Goal: Use online tool/utility: Use online tool/utility

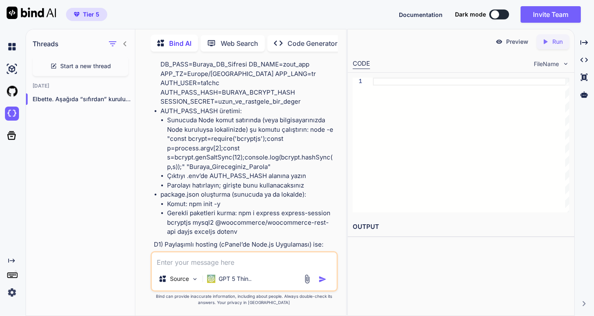
scroll to position [8231, 0]
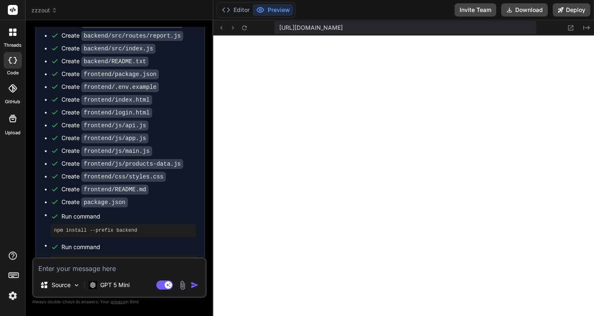
scroll to position [3373, 0]
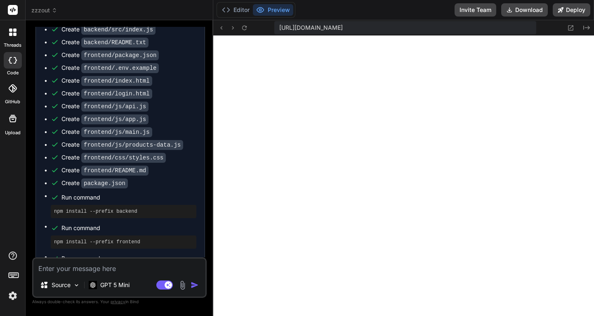
click at [97, 268] on textarea at bounding box center [119, 265] width 172 height 15
type textarea "y"
type textarea "x"
type textarea "yu"
type textarea "x"
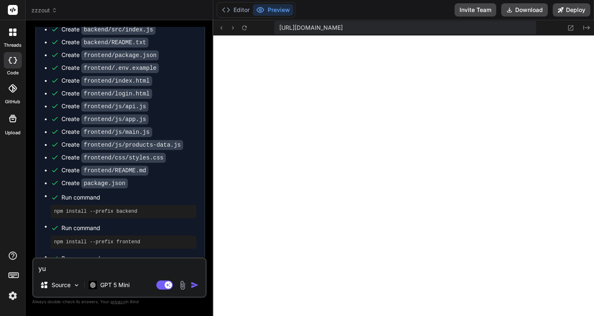
type textarea "yuk"
type textarea "x"
type textarea "yuka"
type textarea "x"
type textarea "yukad"
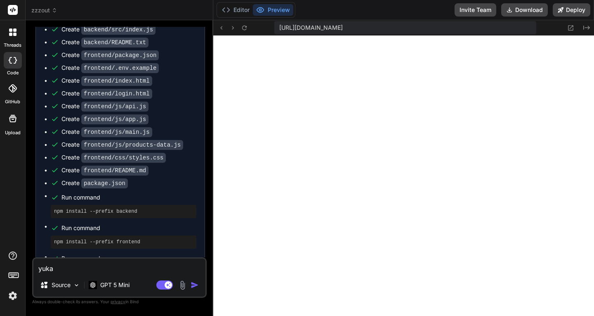
type textarea "x"
type textarea "yuka"
type textarea "x"
type textarea "yukar"
type textarea "x"
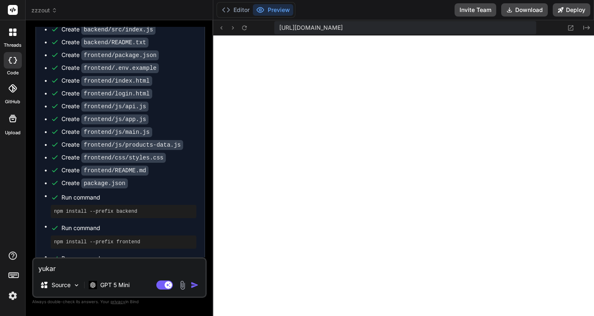
type textarea "yukard"
type textarea "x"
type textarea "yukarda"
type textarea "x"
type textarea "yukarda"
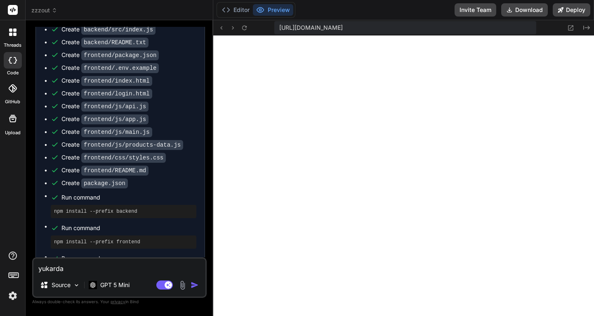
type textarea "x"
type textarea "yukarda n"
type textarea "x"
type textarea "yukarda np"
type textarea "x"
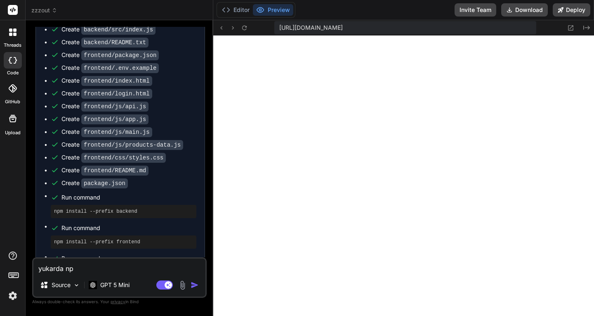
type textarea "yukarda npm"
type textarea "x"
type textarea "yukarda npm"
type textarea "x"
type textarea "yukarda npm y"
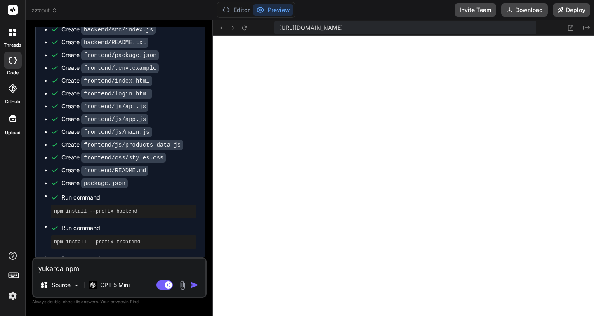
type textarea "x"
type textarea "yukarda npm ya"
type textarea "x"
type textarea "yukarda npm yap"
type textarea "x"
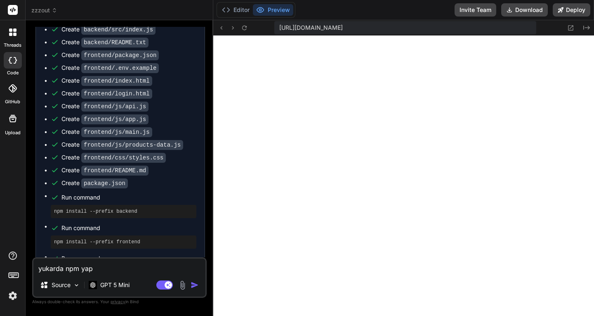
type textarea "yukarda npm yapt"
type textarea "x"
type textarea "yukarda npm yaptı"
type textarea "x"
type textarea "yukarda npm yaptın"
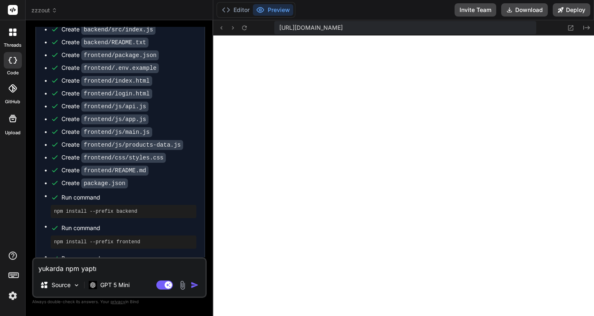
type textarea "x"
type textarea "yukarda npm yaptın"
type textarea "x"
type textarea "yukarda npm yaptın h"
type textarea "x"
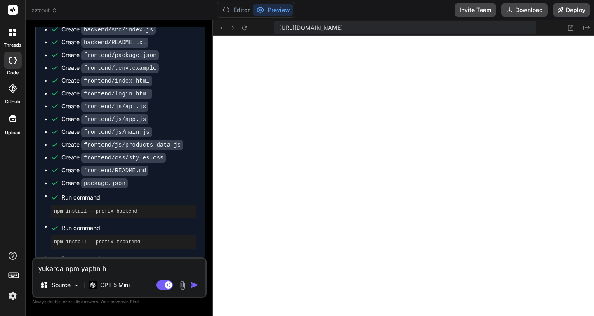
type textarea "yukarda npm yaptın ho"
type textarea "x"
type textarea "yukarda npm yaptın hos"
type textarea "x"
type textarea "yukarda npm yaptın host"
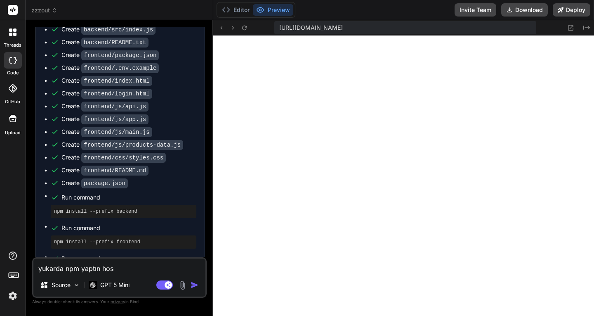
type textarea "x"
type textarea "yukarda npm yaptın hosti"
type textarea "x"
type textarea "yukarda npm yaptın hostin"
type textarea "x"
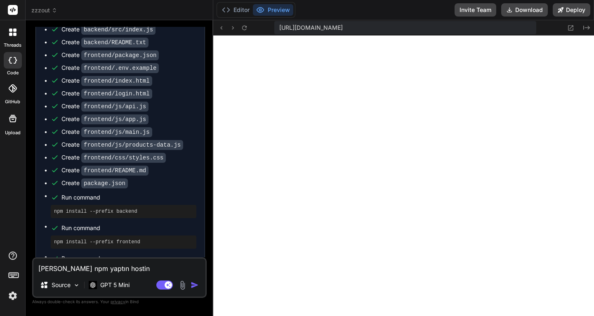
type textarea "yukarda npm yaptın hosting"
type textarea "x"
type textarea "yukarda npm yaptın hostinge"
type textarea "x"
type textarea "yukarda npm yaptın hostinge"
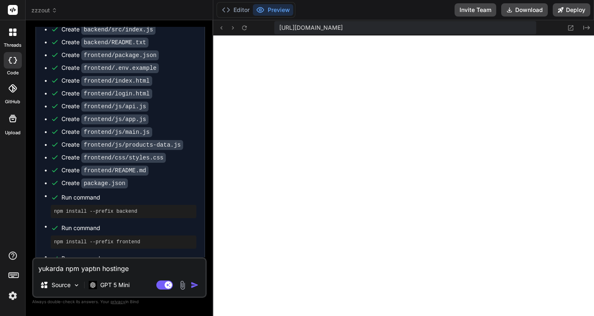
type textarea "x"
type textarea "yukarda npm yaptın hostinge y"
type textarea "x"
type textarea "yukarda npm yaptın hostinge yü"
type textarea "x"
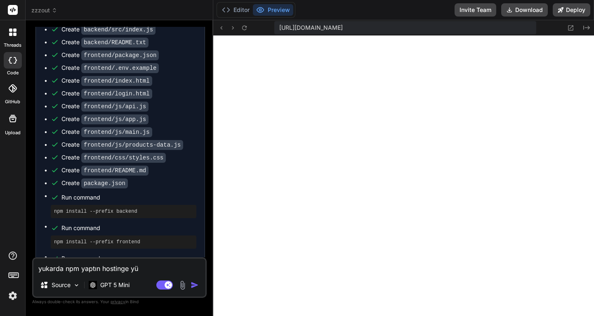
type textarea "yukarda npm yaptın hostinge yük"
type textarea "x"
type textarea "yukarda npm yaptın hostinge yükl"
type textarea "x"
type textarea "yukarda npm yaptın hostinge yükle"
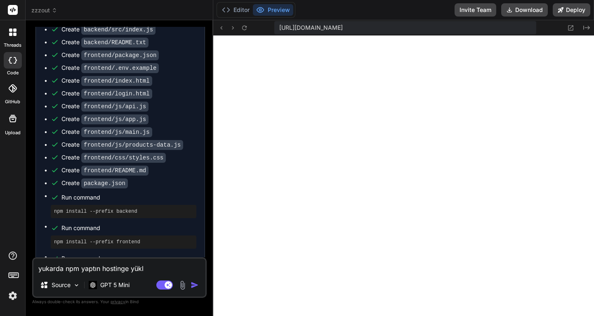
type textarea "x"
type textarea "yukarda npm yaptın hostinge yükled"
type textarea "x"
type textarea "yukarda npm yaptın hostinge yükledi"
type textarea "x"
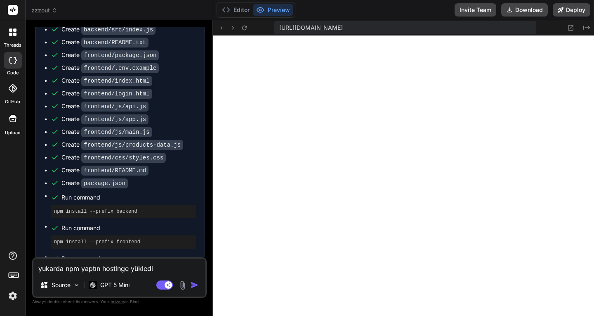
type textarea "yukarda npm yaptın hostinge yüklediğ"
type textarea "x"
type textarea "yukarda npm yaptın hostinge yüklediği"
type textarea "x"
type textarea "yukarda npm yaptın hostinge yüklediğim"
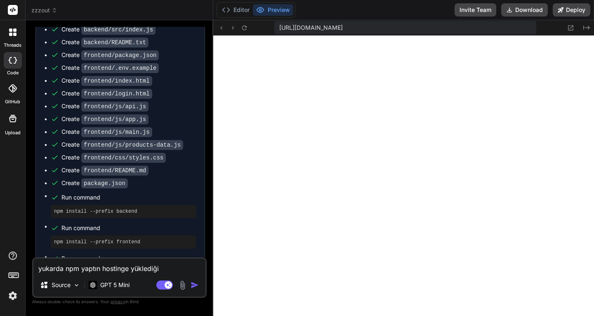
type textarea "x"
type textarea "yukarda npm yaptın hostinge yüklediğim"
type textarea "x"
type textarea "yukarda npm yaptın hostinge yüklediğim z"
type textarea "x"
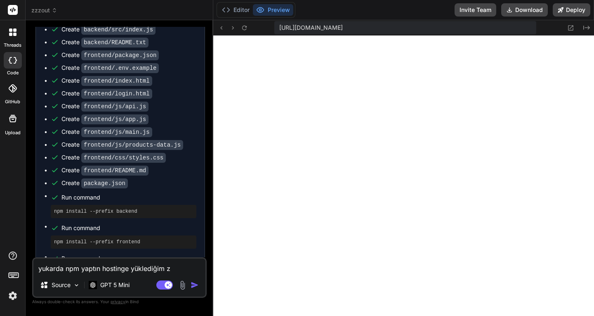
type textarea "yukarda npm yaptın hostinge yüklediğim za"
type textarea "x"
type textarea "yukarda npm yaptın hostinge yüklediğim zam"
type textarea "x"
type textarea "yukarda npm yaptın hostinge yüklediğim zama"
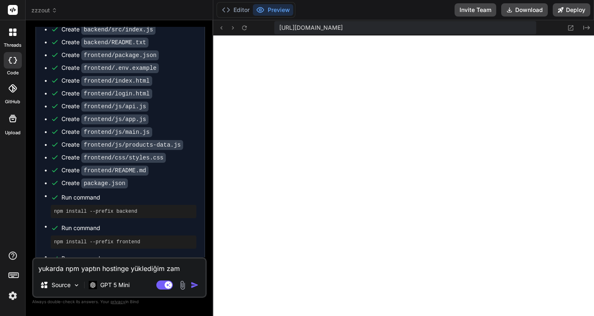
type textarea "x"
type textarea "yukarda npm yaptın hostinge yüklediğim zaman"
type textarea "x"
type textarea "yukarda npm yaptın hostinge yüklediğim zaman"
type textarea "x"
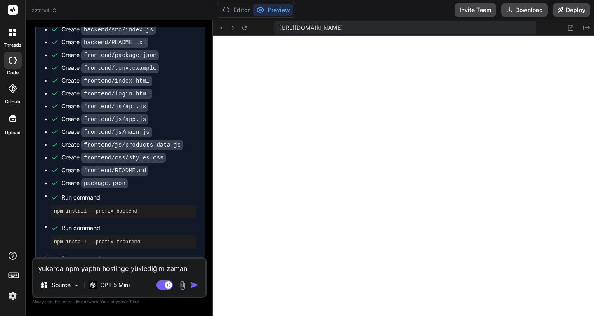
type textarea "yukarda npm yaptın hostinge yüklediğim zaman o"
type textarea "x"
type textarea "yukarda npm yaptın hostinge yüklediğim zaman or"
type textarea "x"
type textarea "yukarda npm yaptın hostinge yüklediğim zaman ora"
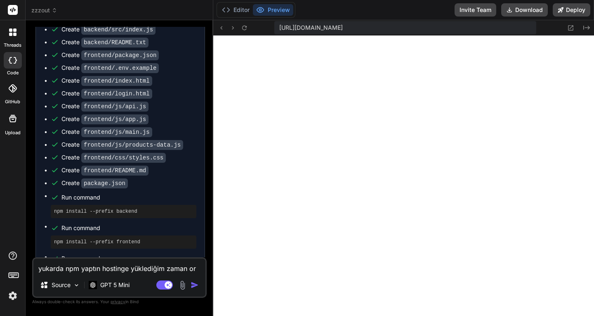
type textarea "x"
type textarea "yukarda npm yaptın hostinge yüklediğim zaman orad"
type textarea "x"
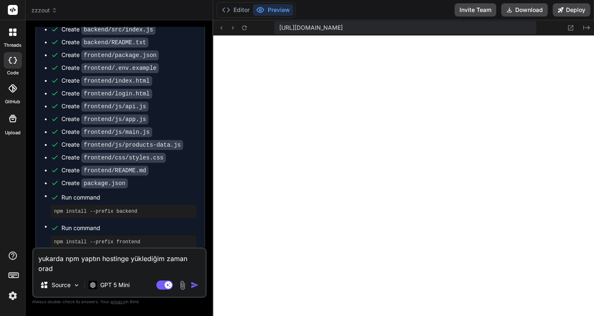
type textarea "yukarda npm yaptın hostinge yüklediğim zaman orad"
type textarea "x"
type textarea "yukarda npm yaptın hostinge yüklediğim zaman orad d"
type textarea "x"
type textarea "yukarda npm yaptın hostinge yüklediğim zaman orad da"
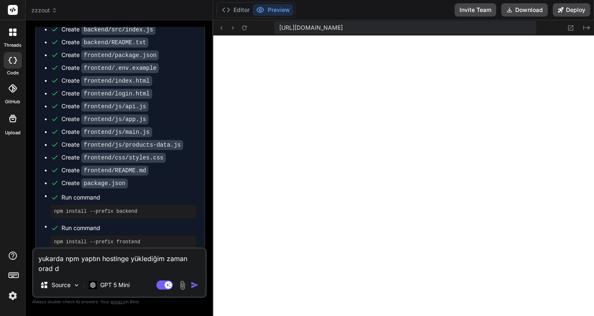
type textarea "x"
type textarea "yukarda npm yaptın hostinge yüklediğim zaman orad da"
type textarea "x"
type textarea "yukarda npm yaptın hostinge yüklediğim zaman orad da y"
type textarea "x"
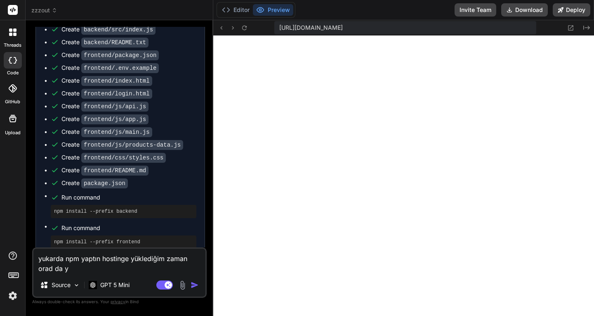
type textarea "yukarda npm yaptın hostinge yüklediğim zaman orad da ya"
type textarea "x"
type textarea "yukarda npm yaptın hostinge yüklediğim zaman orad da yap"
type textarea "x"
type textarea "yukarda npm yaptın hostinge yüklediğim zaman orad da yapm"
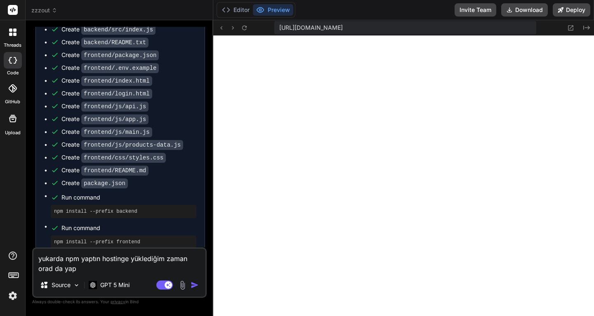
type textarea "x"
type textarea "yukarda npm yaptın hostinge yüklediğim zaman orad da yapma"
type textarea "x"
type textarea "yukarda npm yaptın hostinge yüklediğim zaman orad da yapmam"
type textarea "x"
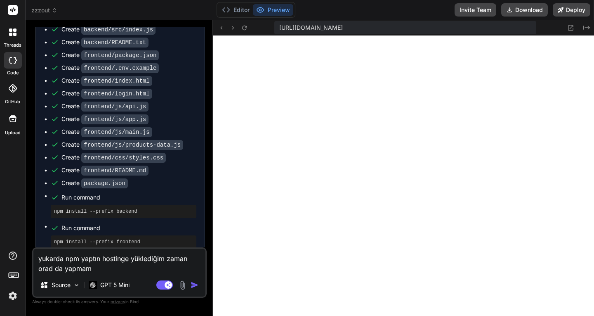
type textarea "yukarda npm yaptın hostinge yüklediğim zaman orad da yapmam"
type textarea "x"
type textarea "yukarda npm yaptın hostinge yüklediğim zaman orad da yapmam g"
type textarea "x"
type textarea "yukarda npm yaptın hostinge yüklediğim zaman orad da yapmam ge"
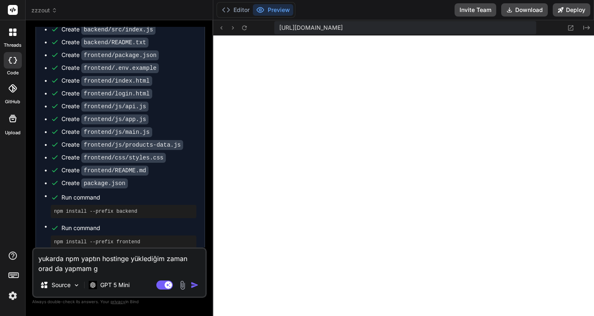
type textarea "x"
type textarea "yukarda npm yaptın hostinge yüklediğim zaman orad da yapmam ger"
type textarea "x"
type textarea "yukarda npm yaptın hostinge yüklediğim zaman orad da yapmam gere"
type textarea "x"
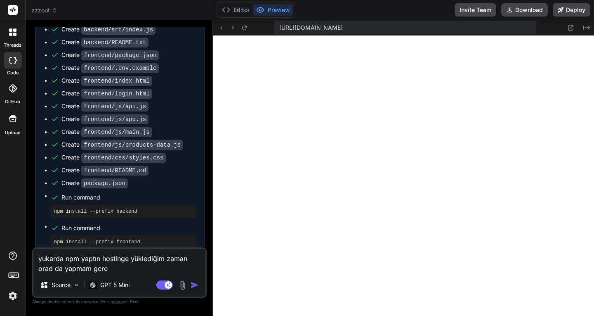
type textarea "yukarda npm yaptın hostinge yüklediğim zaman orad da yapmam gerek"
type textarea "x"
type textarea "yukarda npm yaptın hostinge yüklediğim zaman orad da yapmam gerekl"
type textarea "x"
type textarea "yukarda npm yaptın hostinge yüklediğim zaman orad da yapmam gerekli"
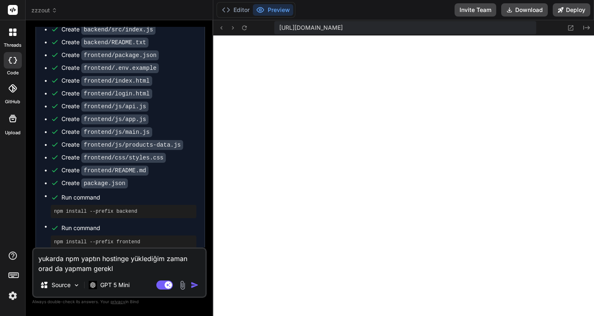
type textarea "x"
type textarea "yukarda npm yaptın hostinge yüklediğim zaman orad da yapmam gerekli"
type textarea "x"
type textarea "yukarda npm yaptın hostinge yüklediğim zaman orad da yapmam gerekli m"
type textarea "x"
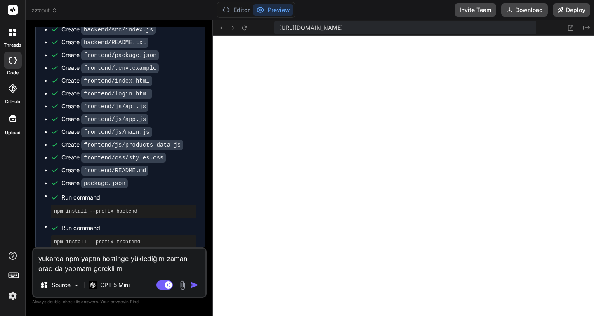
type textarea "yukarda npm yaptın hostinge yüklediğim zaman orad da yapmam gerekli mi"
type textarea "x"
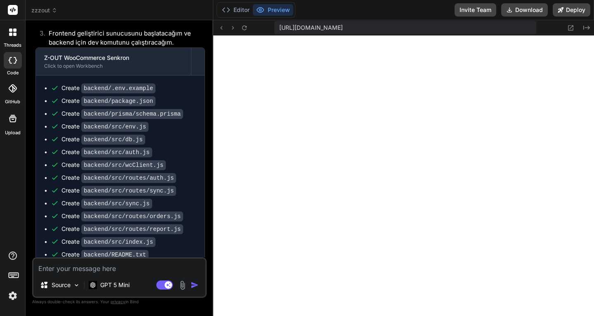
scroll to position [3116, 0]
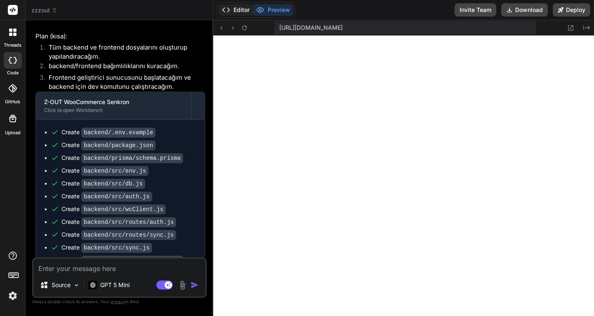
click at [242, 12] on button "Editor" at bounding box center [236, 10] width 34 height 12
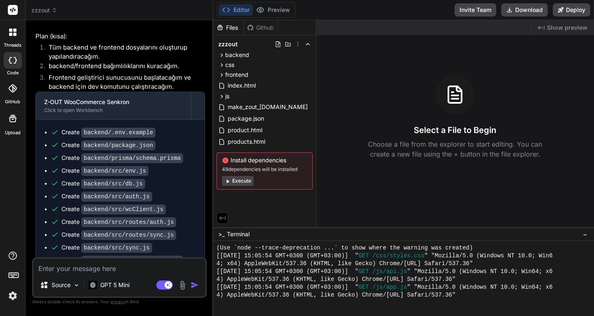
click at [241, 182] on button "Execute" at bounding box center [238, 181] width 32 height 10
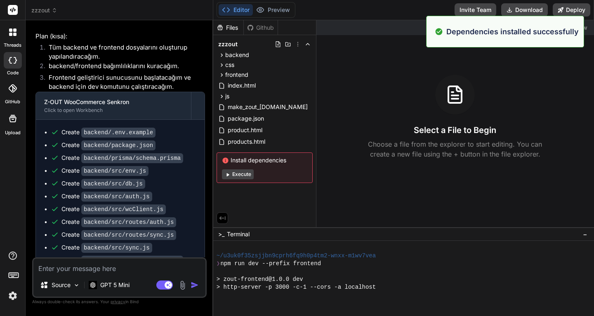
scroll to position [611, 0]
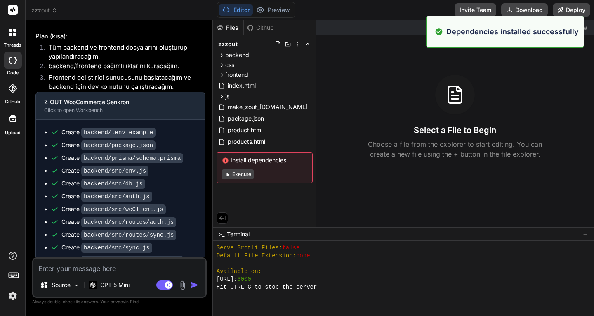
click at [241, 176] on button "Execute" at bounding box center [238, 174] width 32 height 10
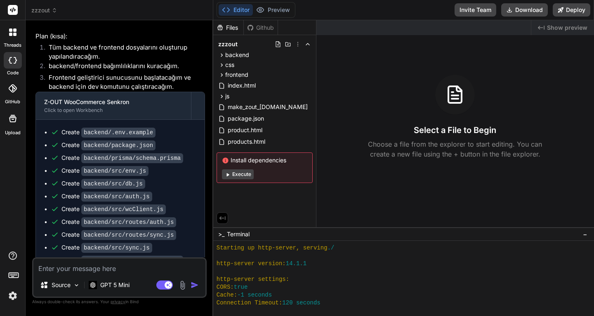
scroll to position [774, 0]
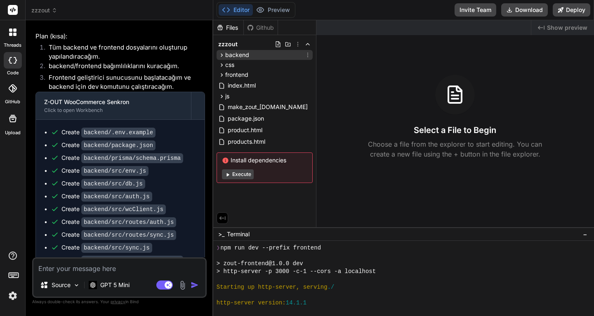
click at [238, 54] on span "backend" at bounding box center [237, 55] width 24 height 8
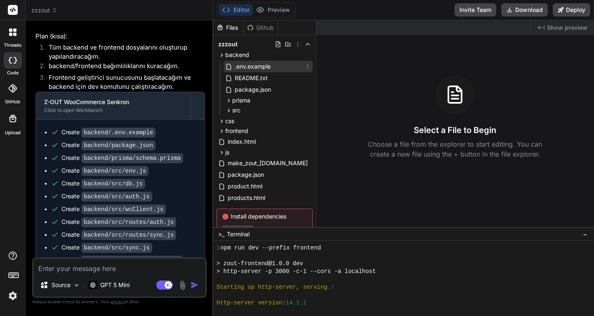
click at [257, 67] on span ".env.example" at bounding box center [253, 66] width 38 height 10
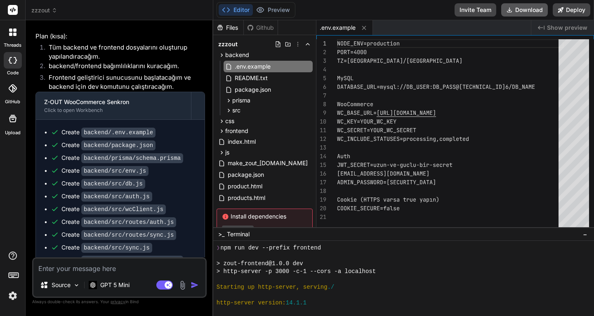
click at [529, 12] on button "Download" at bounding box center [524, 9] width 47 height 13
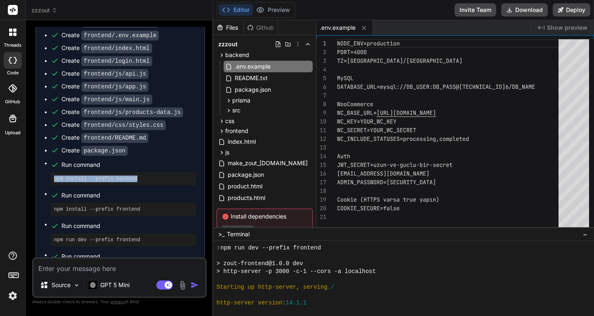
drag, startPoint x: 135, startPoint y: 118, endPoint x: 54, endPoint y: 118, distance: 80.9
click at [54, 172] on div "npm install --prefix backend" at bounding box center [124, 178] width 146 height 13
copy pre "npm install --prefix backend"
click at [575, 9] on button "Deploy" at bounding box center [572, 9] width 38 height 13
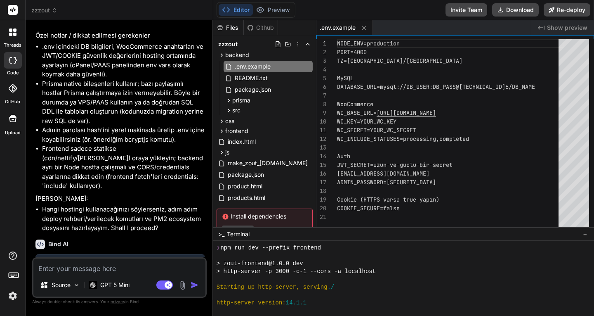
scroll to position [4063, 0]
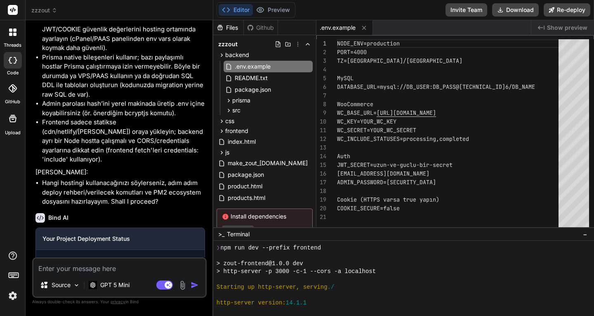
type textarea "x"
click at [93, 299] on link "Open your application" at bounding box center [83, 306] width 83 height 15
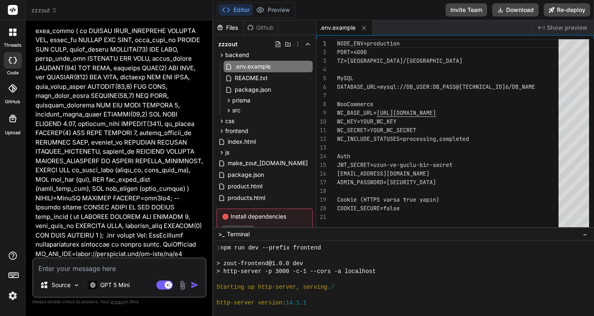
scroll to position [0, 0]
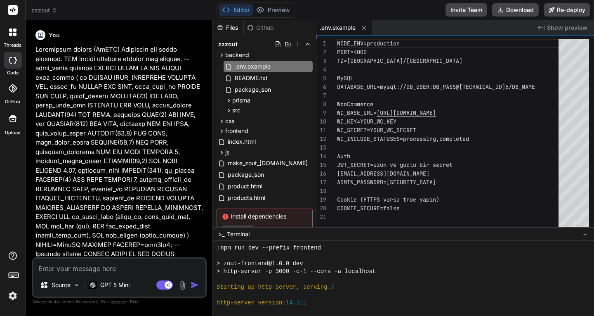
click at [12, 32] on icon at bounding box center [12, 31] width 7 height 7
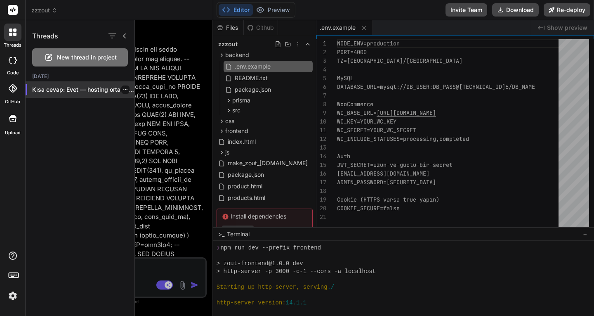
click at [68, 90] on p "Kısa cevap: Evet — hosting ortamuna göre..." at bounding box center [83, 89] width 102 height 8
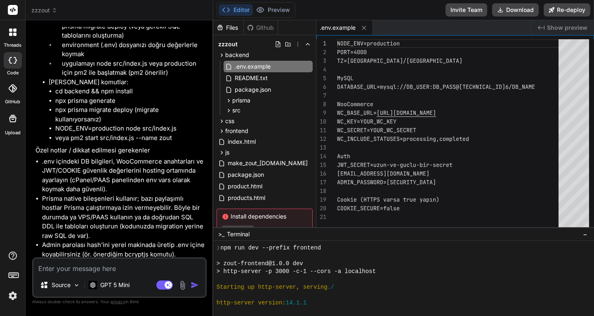
scroll to position [4063, 0]
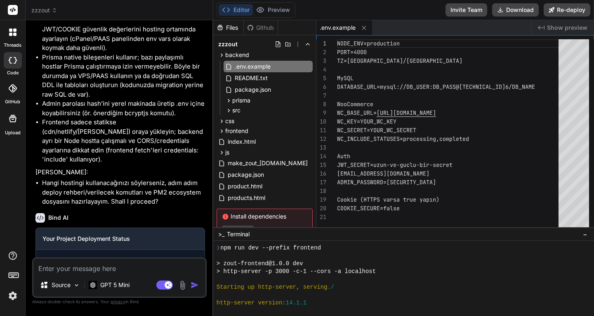
click at [114, 299] on link "Open your application" at bounding box center [83, 306] width 83 height 15
click at [119, 269] on textarea at bounding box center [119, 265] width 172 height 15
type textarea "b"
type textarea "x"
type textarea "ba"
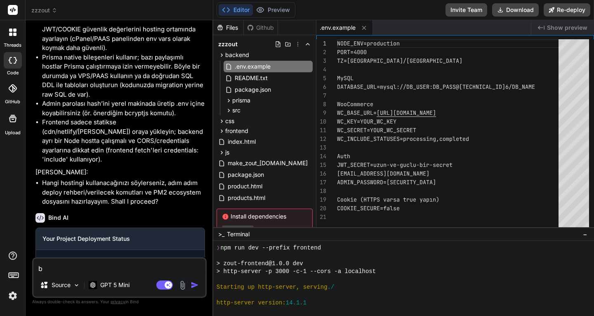
type textarea "x"
type textarea "ban"
type textarea "x"
type textarea "bana"
type textarea "x"
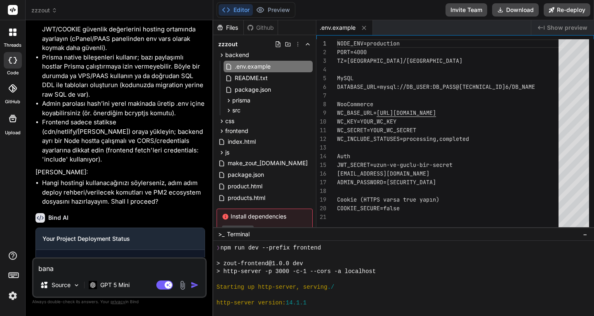
type textarea "bana"
type textarea "x"
type textarea "bana b"
type textarea "x"
type textarea "bana bu"
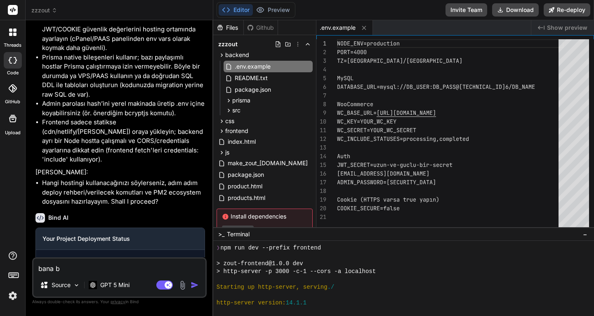
type textarea "x"
type textarea "bana bun"
type textarea "x"
type textarea "bana bunu"
type textarea "x"
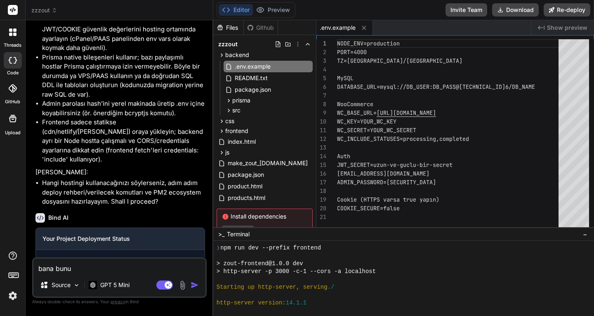
type textarea "bana bunu"
type textarea "x"
type textarea "bana bunu w"
type textarea "x"
type textarea "bana bunu wo"
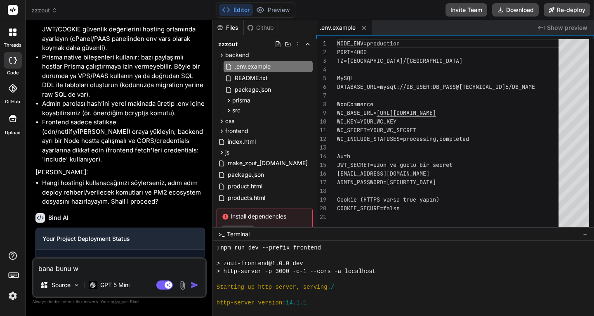
type textarea "x"
type textarea "bana bunu woo"
type textarea "x"
type textarea "bana bunu wooc"
type textarea "x"
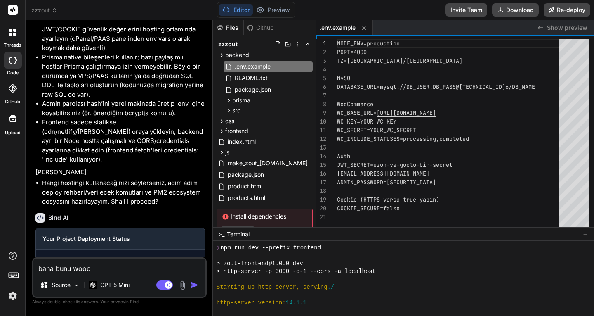
type textarea "bana bunu wooco"
type textarea "x"
type textarea "bana bunu woocom"
type textarea "x"
type textarea "bana bunu woocomm"
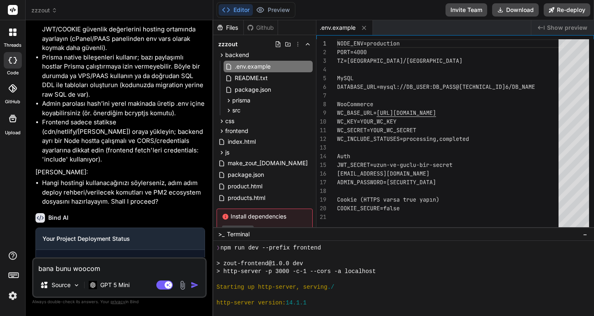
type textarea "x"
type textarea "bana bunu woocomme"
type textarea "x"
type textarea "bana bunu woocommer"
type textarea "x"
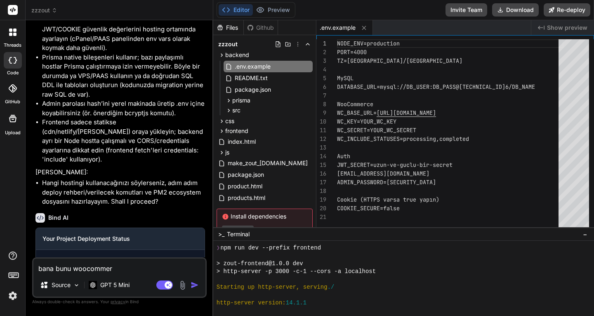
type textarea "bana bunu woocommerc"
type textarea "x"
type textarea "bana bunu woocommerce"
type textarea "x"
type textarea "bana bunu woocommerce"
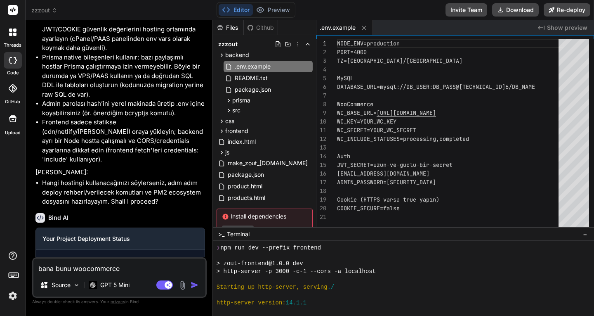
type textarea "x"
type textarea "bana bunu woocommerce t"
type textarea "x"
type textarea "bana bunu woocommerce te"
type textarea "x"
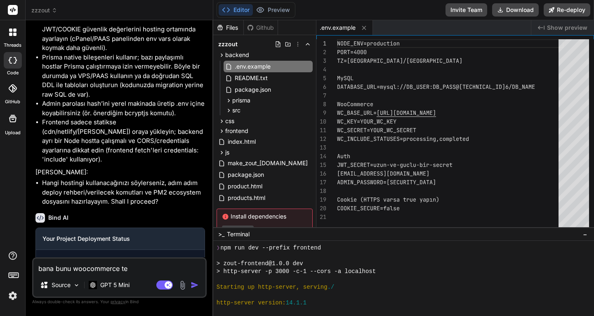
type textarea "bana bunu woocommerce tem"
type textarea "x"
type textarea "bana bunu woocommerce tema"
type textarea "x"
type textarea "bana bunu woocommerce temas"
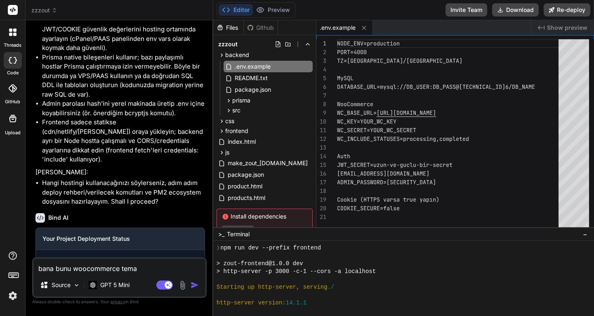
type textarea "x"
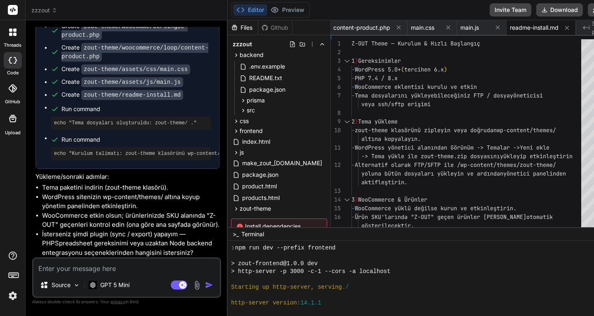
scroll to position [5689, 0]
click at [241, 11] on button "Editor" at bounding box center [250, 10] width 34 height 12
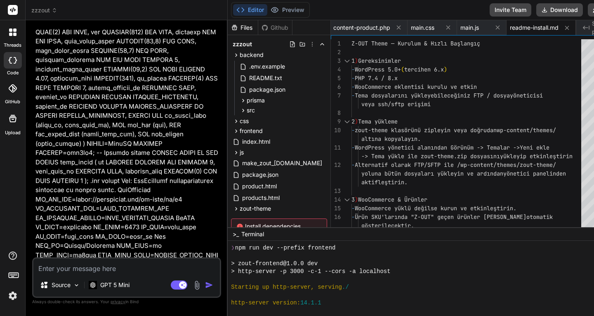
scroll to position [0, 0]
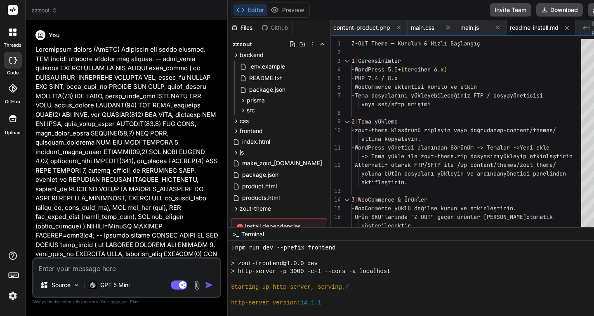
click at [16, 33] on icon at bounding box center [12, 31] width 7 height 7
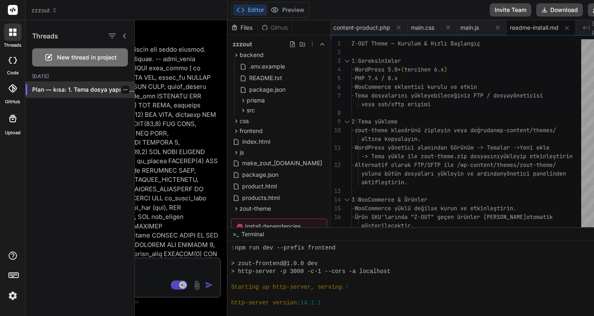
click at [123, 91] on icon "button" at bounding box center [125, 89] width 5 height 5
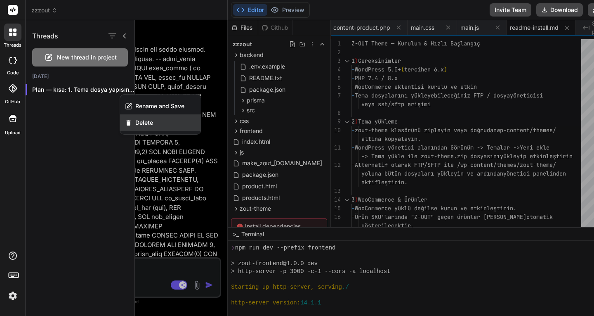
click at [140, 124] on span "Delete" at bounding box center [144, 122] width 18 height 8
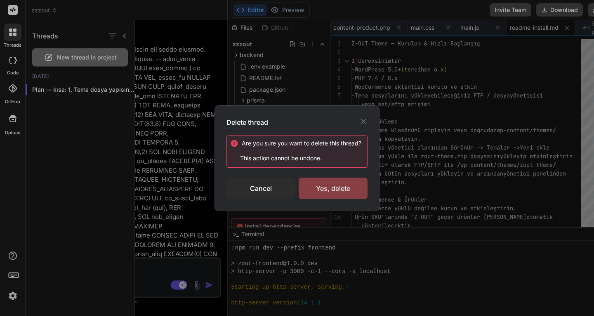
click at [319, 189] on div "Yes, delete" at bounding box center [333, 187] width 69 height 21
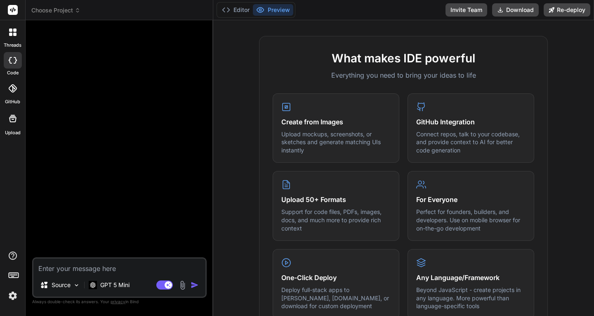
scroll to position [330, 0]
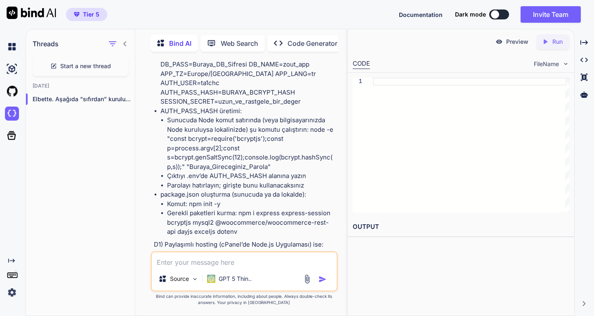
scroll to position [8231, 0]
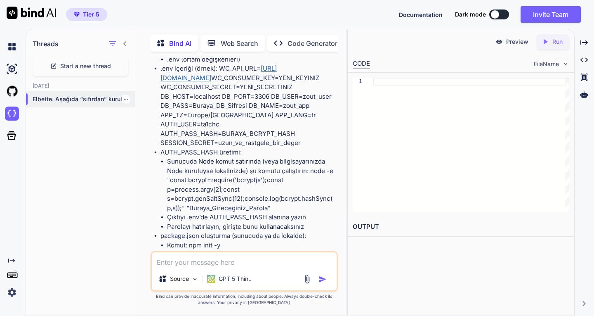
click at [123, 97] on icon "button" at bounding box center [125, 99] width 5 height 5
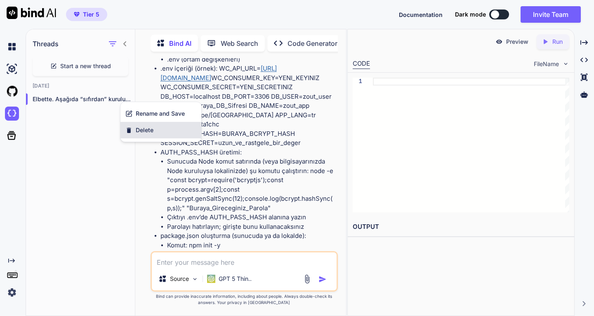
click at [148, 127] on span "Delete" at bounding box center [145, 130] width 18 height 8
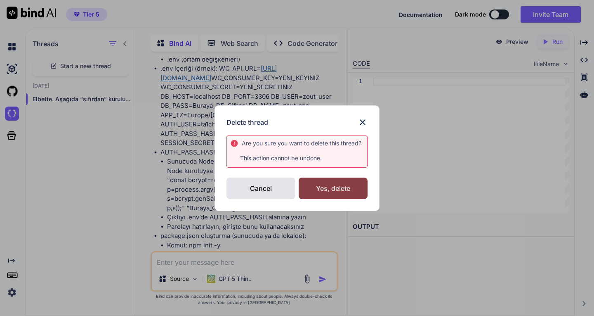
click at [339, 186] on div "Yes, delete" at bounding box center [333, 187] width 69 height 21
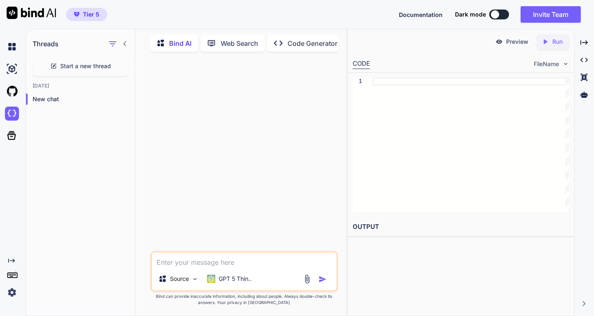
click at [177, 42] on p "Bind AI" at bounding box center [180, 43] width 22 height 10
